Goal: Use online tool/utility: Utilize a website feature to perform a specific function

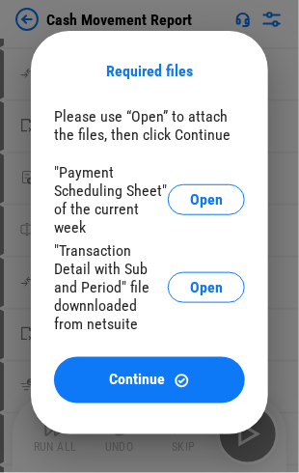
scroll to position [96, 0]
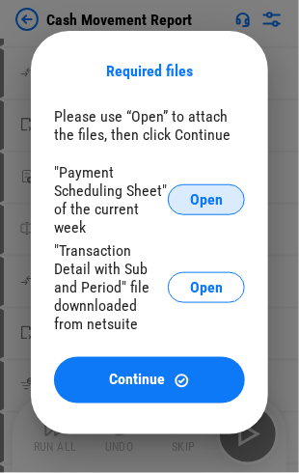
click at [211, 201] on span "Open" at bounding box center [206, 199] width 33 height 15
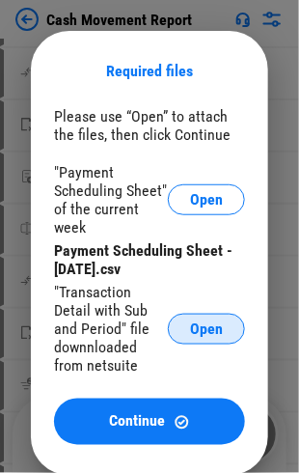
click at [207, 328] on span "Open" at bounding box center [206, 328] width 33 height 15
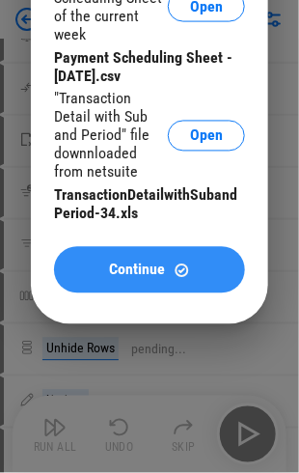
click at [157, 269] on span "Continue" at bounding box center [138, 269] width 56 height 15
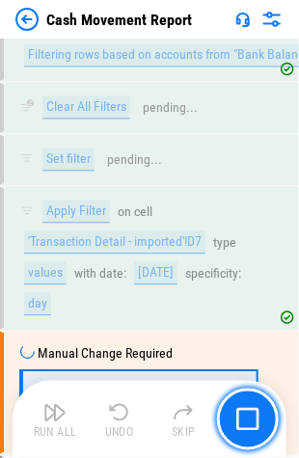
scroll to position [7909, 0]
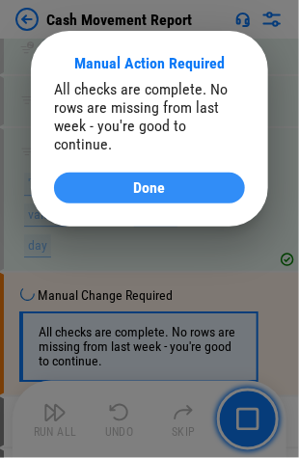
click at [136, 180] on span "Done" at bounding box center [150, 187] width 32 height 15
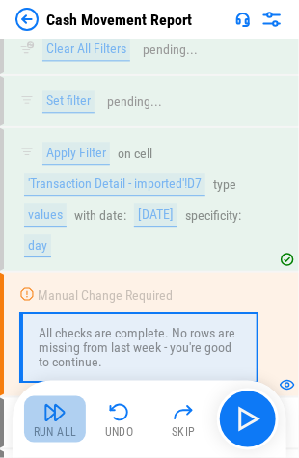
click at [54, 420] on img "button" at bounding box center [54, 412] width 23 height 23
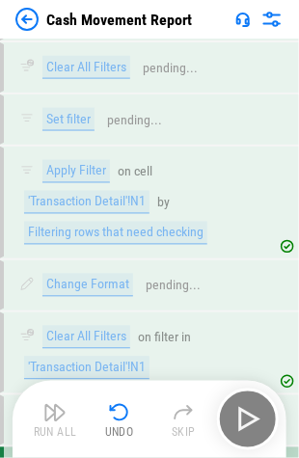
scroll to position [9203, 0]
click at [26, 20] on img at bounding box center [26, 19] width 23 height 23
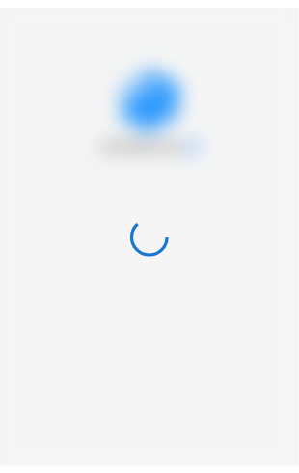
scroll to position [0, 0]
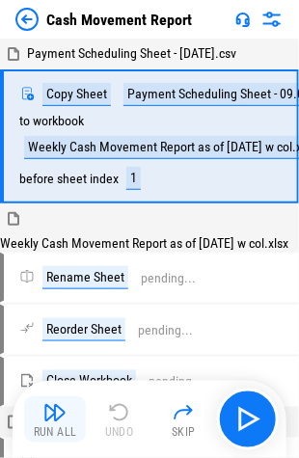
click at [58, 422] on img "button" at bounding box center [54, 412] width 23 height 23
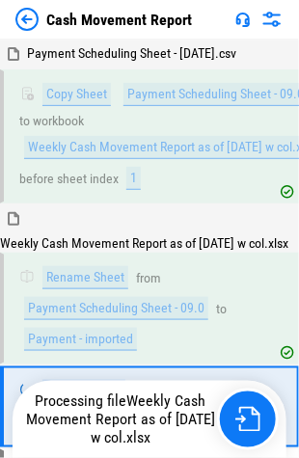
scroll to position [58, 0]
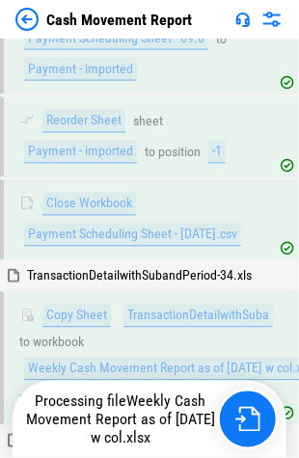
scroll to position [351, 0]
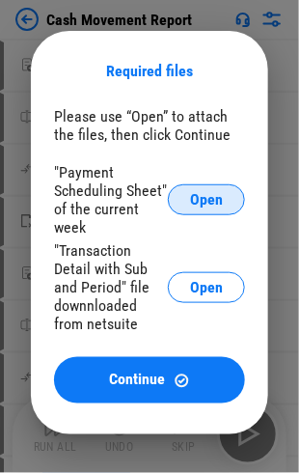
click at [214, 200] on span "Open" at bounding box center [206, 199] width 33 height 15
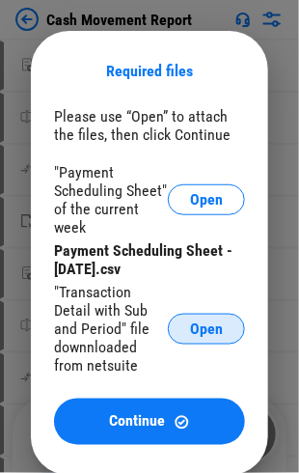
click at [188, 340] on button "Open" at bounding box center [206, 328] width 77 height 31
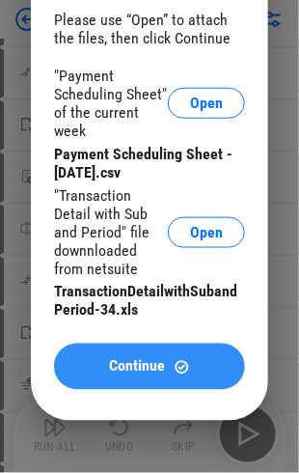
click at [123, 374] on span "Continue" at bounding box center [138, 366] width 56 height 15
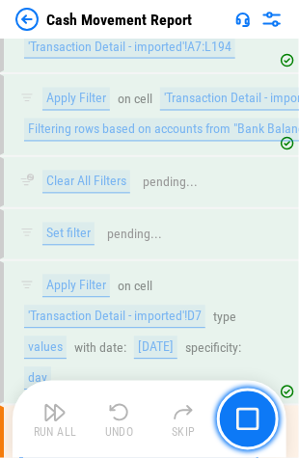
scroll to position [7909, 0]
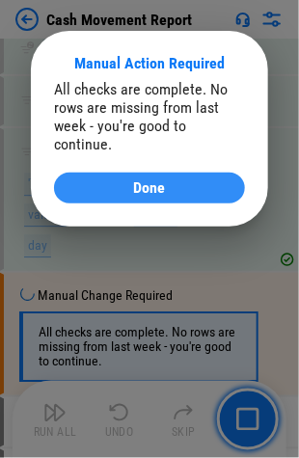
click at [134, 180] on span "Done" at bounding box center [150, 187] width 32 height 15
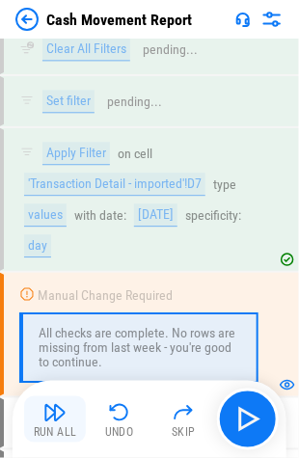
click at [57, 428] on div "Run All" at bounding box center [55, 433] width 43 height 12
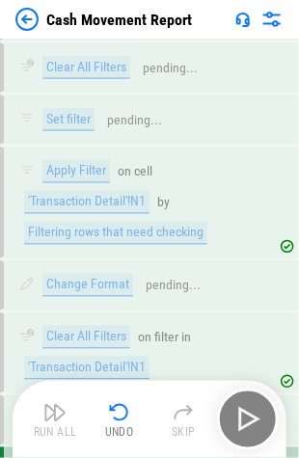
scroll to position [9203, 0]
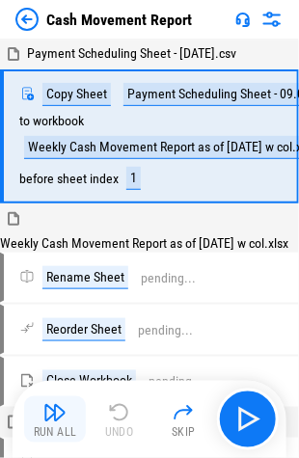
click at [54, 413] on img "button" at bounding box center [54, 412] width 23 height 23
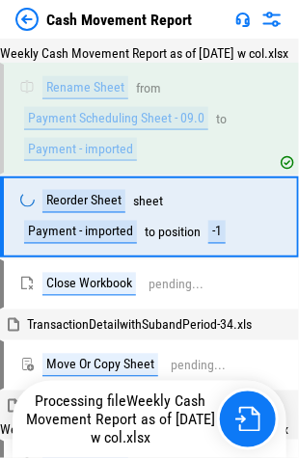
scroll to position [191, 0]
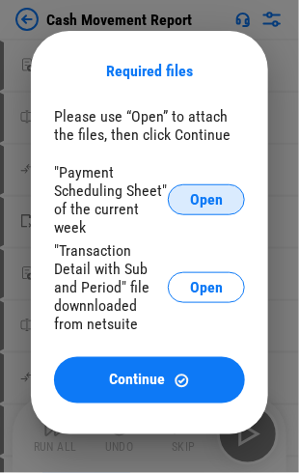
click at [228, 202] on button "Open" at bounding box center [206, 199] width 77 height 31
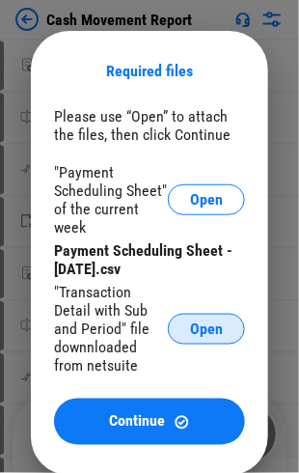
click at [212, 337] on span "Open" at bounding box center [206, 328] width 33 height 15
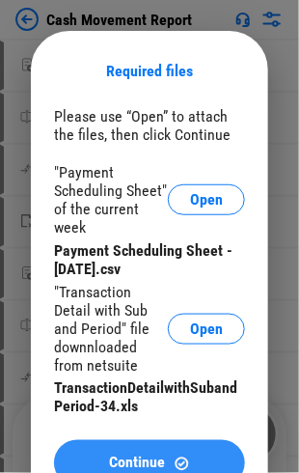
click at [147, 463] on span "Continue" at bounding box center [138, 462] width 56 height 15
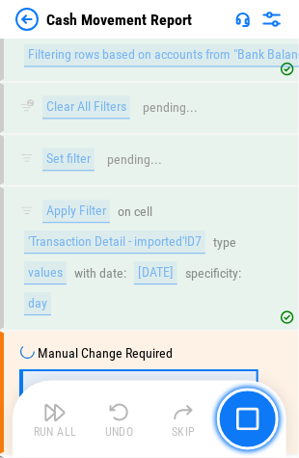
scroll to position [7909, 0]
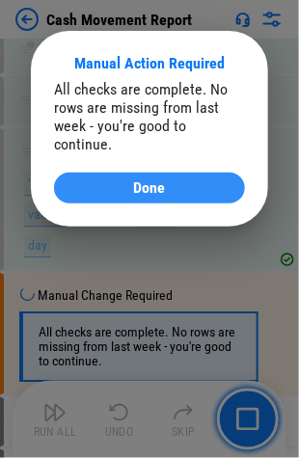
click at [158, 180] on span "Done" at bounding box center [150, 187] width 32 height 15
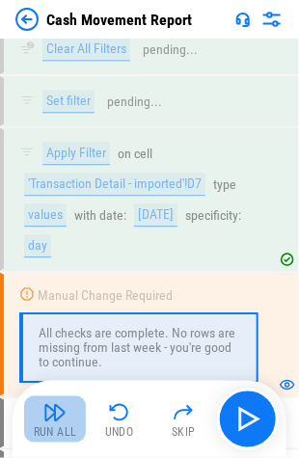
click at [46, 417] on img "button" at bounding box center [54, 412] width 23 height 23
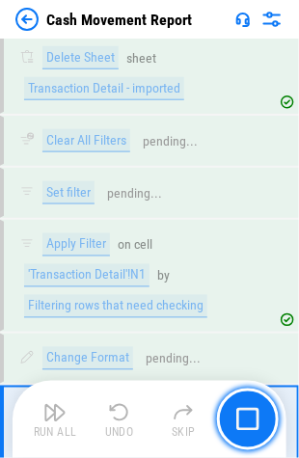
scroll to position [9202, 0]
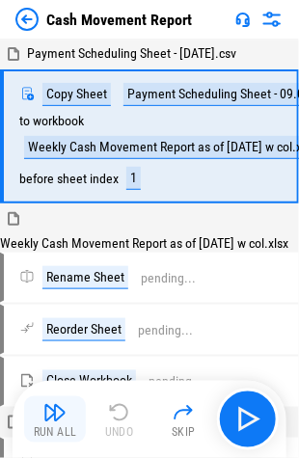
click at [49, 424] on button "Run All" at bounding box center [55, 419] width 62 height 46
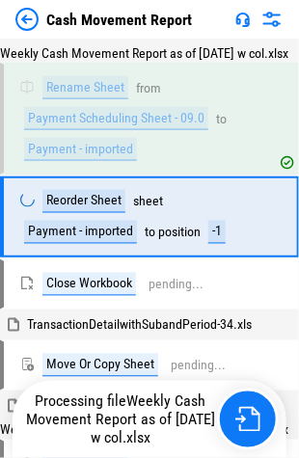
scroll to position [191, 0]
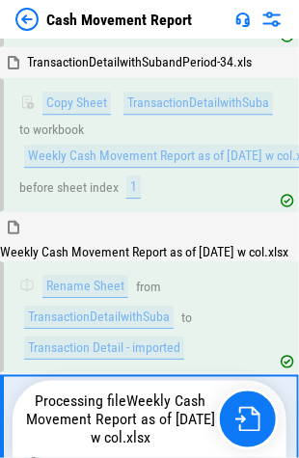
scroll to position [625, 0]
